Goal: Task Accomplishment & Management: Manage account settings

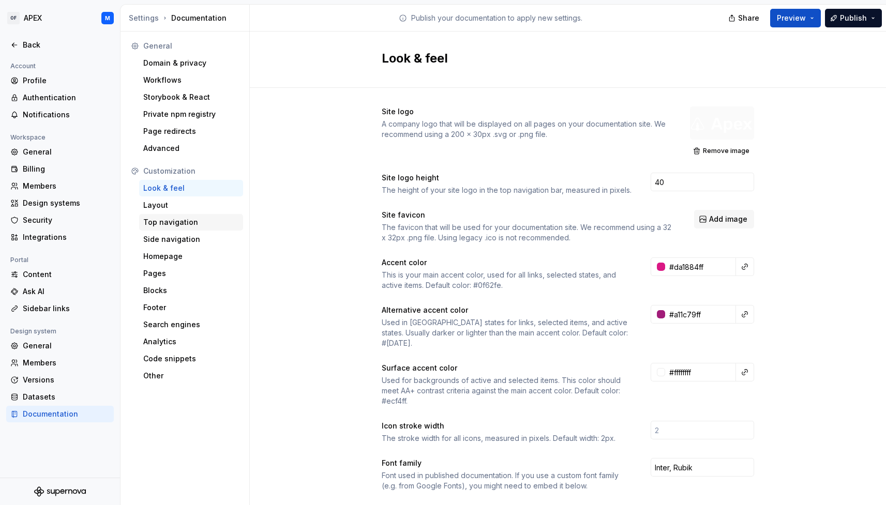
click at [198, 223] on div "Top navigation" at bounding box center [191, 222] width 96 height 10
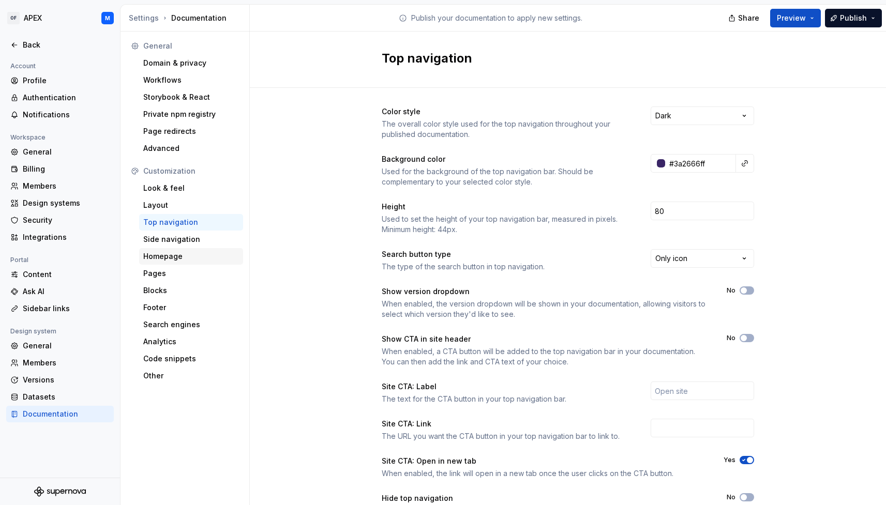
click at [192, 254] on div "Homepage" at bounding box center [191, 256] width 96 height 10
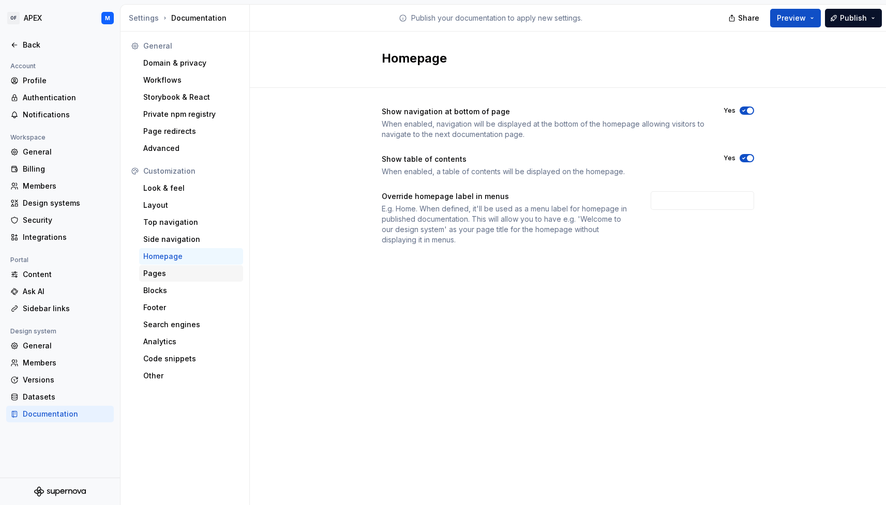
click at [188, 273] on div "Pages" at bounding box center [191, 273] width 96 height 10
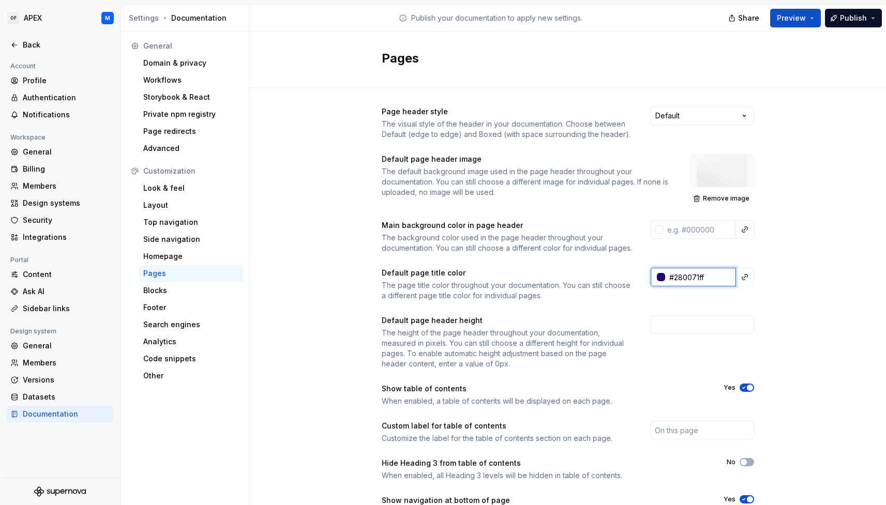
click at [716, 286] on input "#280071ff" at bounding box center [700, 277] width 71 height 19
click at [795, 302] on div "Page header style The visual style of the header in your documentation. Choose …" at bounding box center [568, 328] width 636 height 480
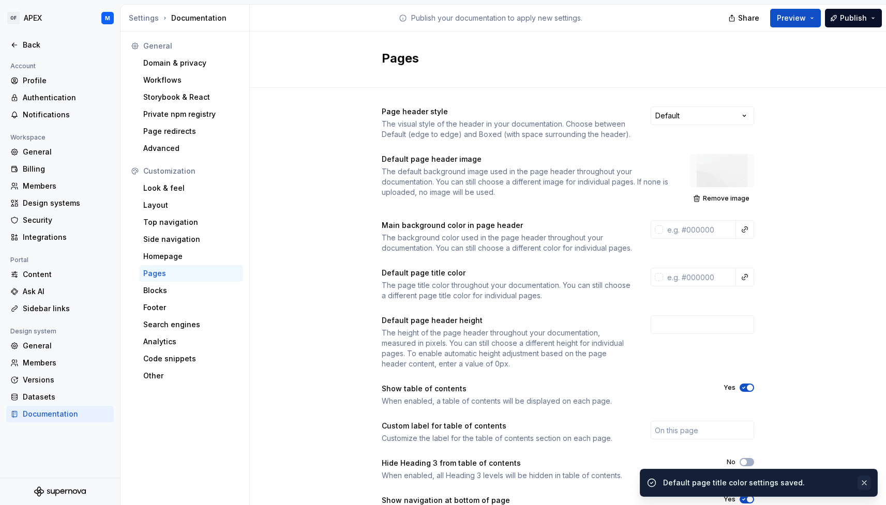
click at [865, 483] on button "button" at bounding box center [863, 483] width 13 height 14
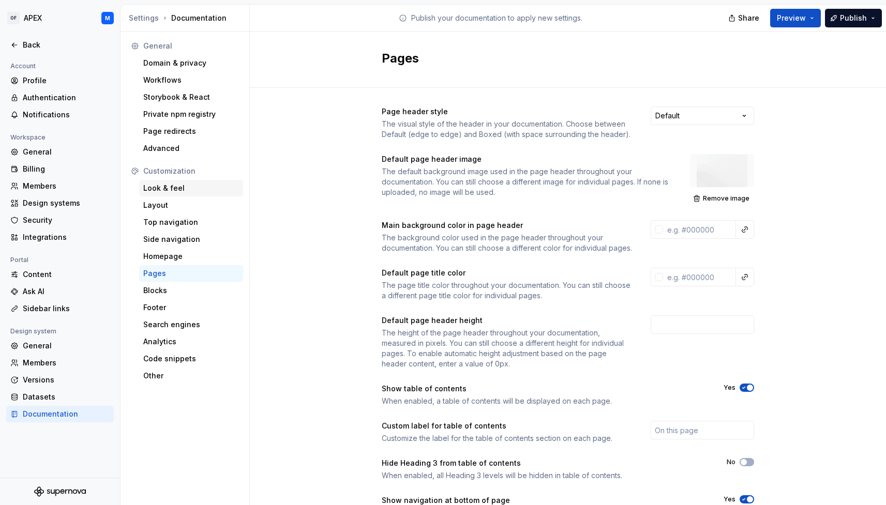
click at [163, 192] on div "Look & feel" at bounding box center [191, 188] width 96 height 10
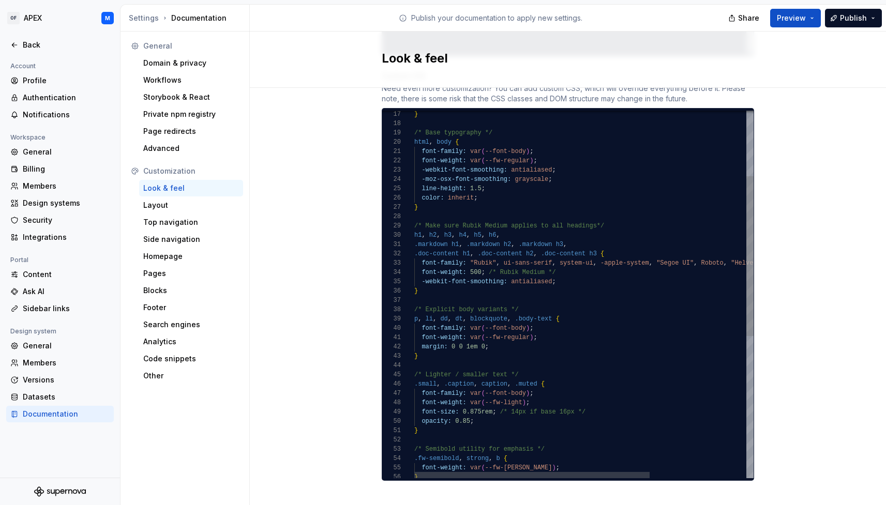
scroll to position [47, 64]
click at [533, 185] on div "font-family: var ( --font-body ) ; p , li , dd , dt , blockquote , .body-text {…" at bounding box center [653, 383] width 478 height 844
click at [568, 163] on div "font-family: var ( --font-body ) ; p , li , dd , dt , blockquote , .body-text {…" at bounding box center [653, 383] width 478 height 844
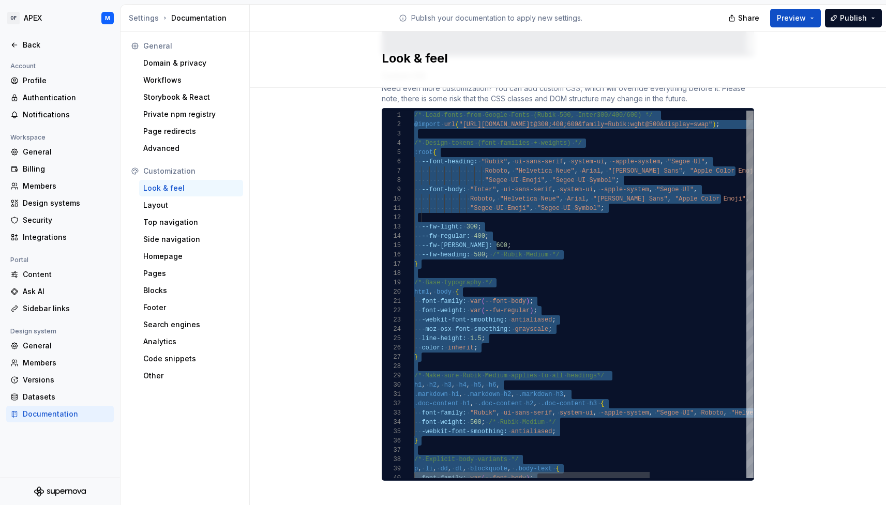
type textarea "**********"
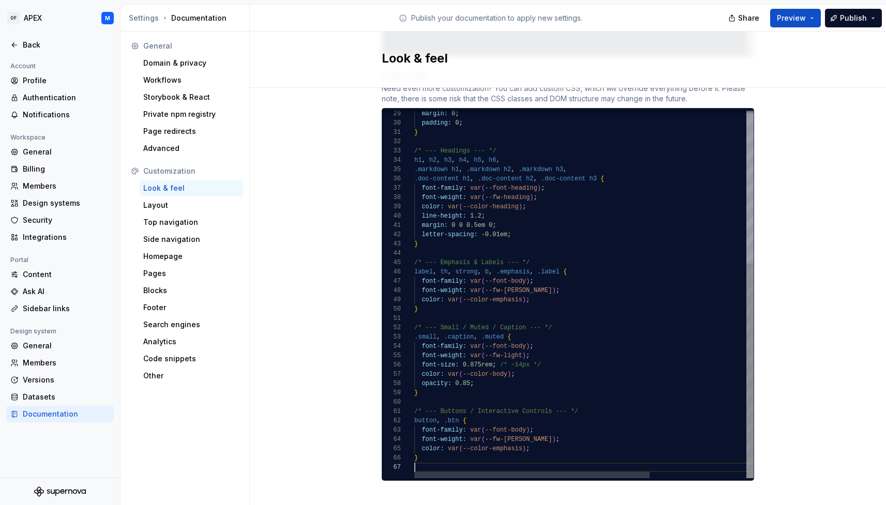
scroll to position [56, 0]
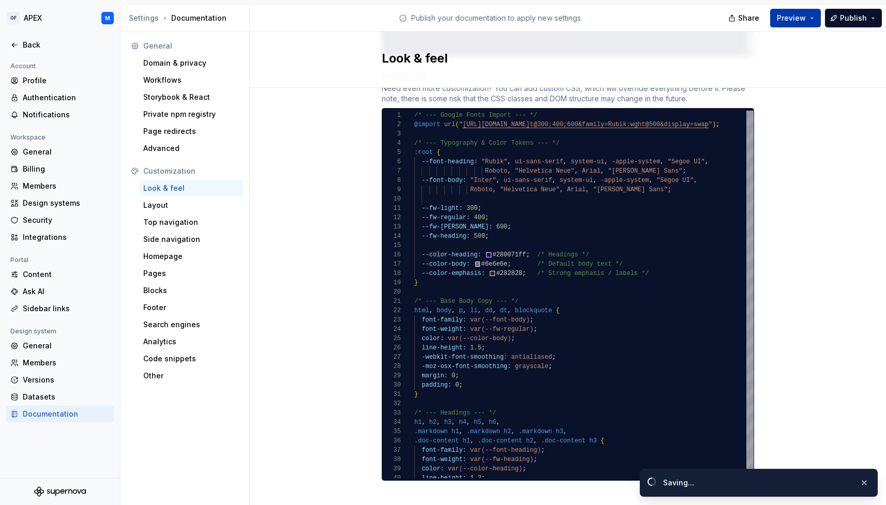
click at [812, 15] on button "Preview" at bounding box center [795, 18] width 51 height 19
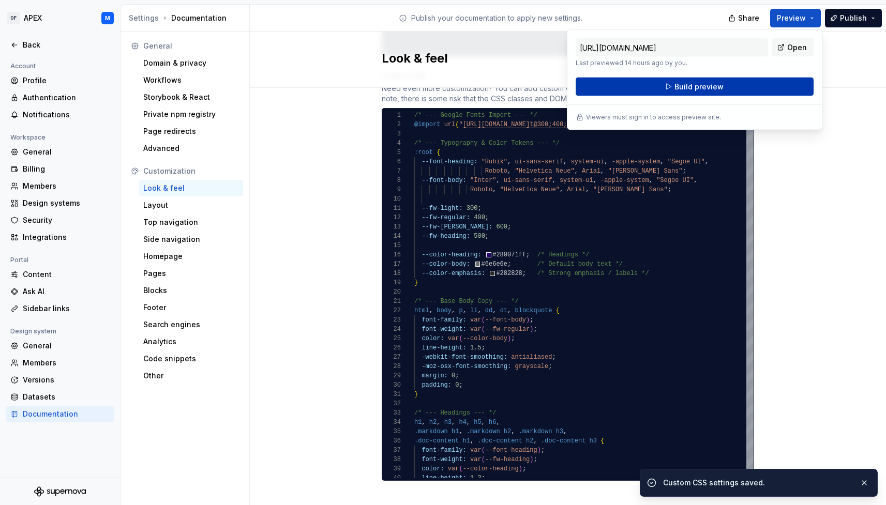
click at [723, 85] on button "Build preview" at bounding box center [695, 87] width 238 height 19
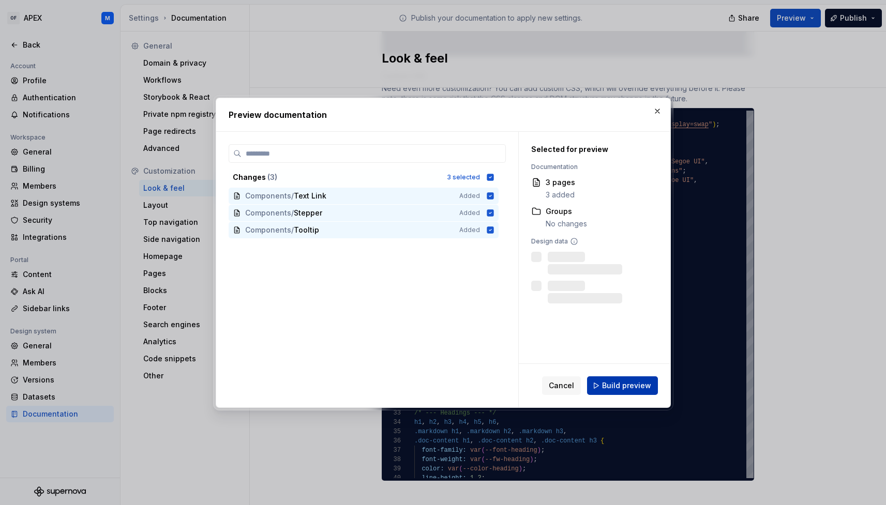
click at [618, 388] on span "Build preview" at bounding box center [626, 386] width 49 height 10
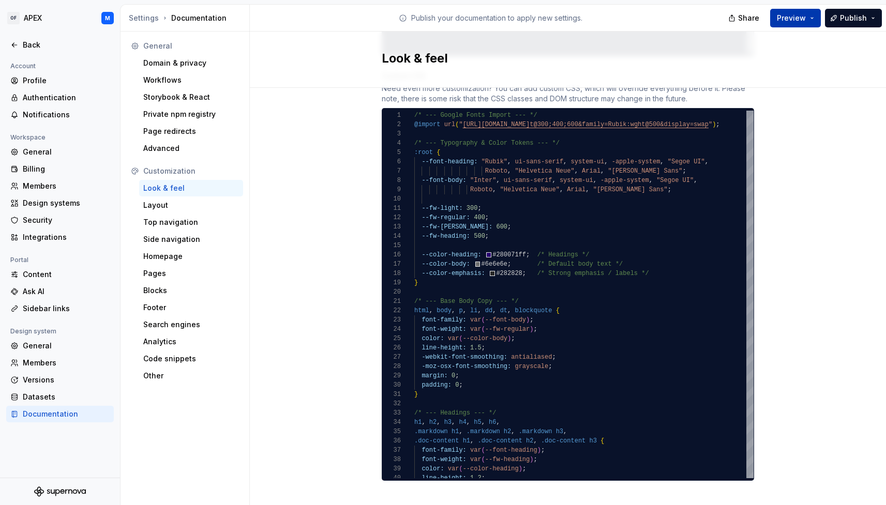
click at [812, 19] on button "Preview" at bounding box center [795, 18] width 51 height 19
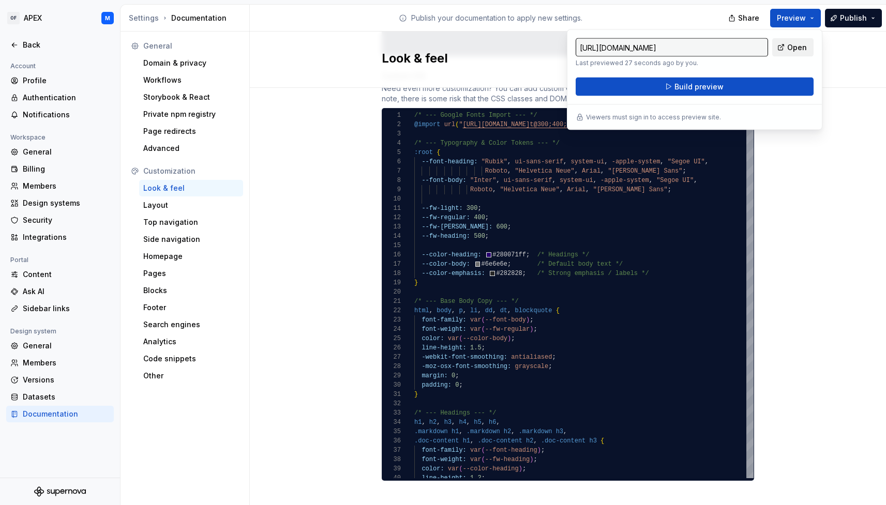
click at [799, 47] on span "Open" at bounding box center [797, 47] width 20 height 10
